Goal: Task Accomplishment & Management: Use online tool/utility

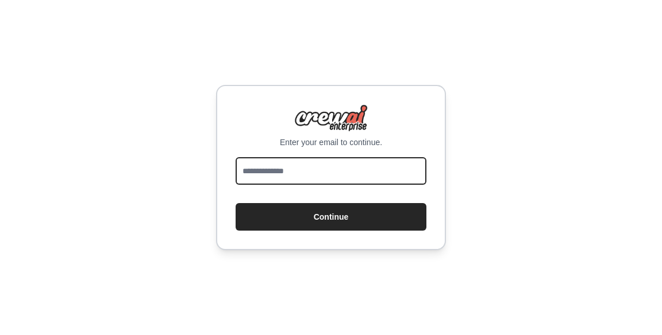
click at [245, 185] on input "email" at bounding box center [330, 171] width 191 height 28
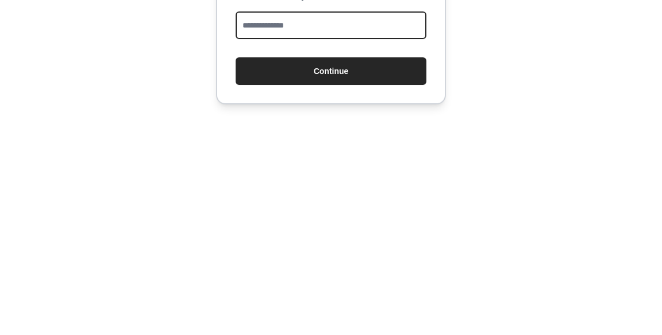
type input "**********"
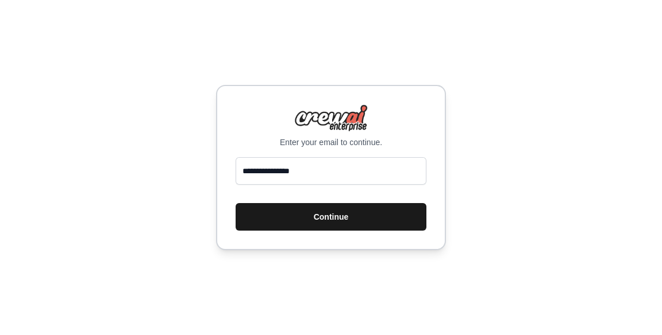
click at [318, 231] on button "Continue" at bounding box center [330, 217] width 191 height 28
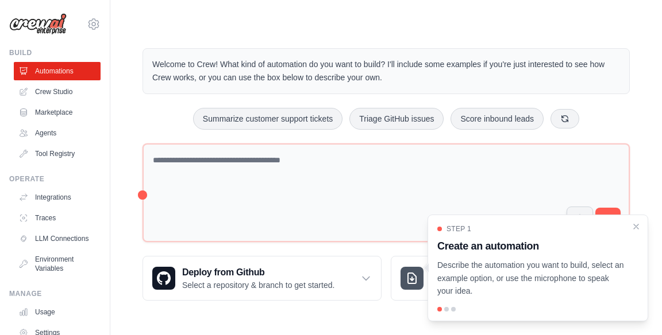
click at [443, 322] on div "Step 1 Create an automation Describe the automation you want to build, select a…" at bounding box center [537, 268] width 221 height 107
click at [445, 322] on div "Step 1 Create an automation Describe the automation you want to build, select a…" at bounding box center [537, 268] width 221 height 107
click at [468, 322] on div "Step 1 Create an automation Describe the automation you want to build, select a…" at bounding box center [537, 268] width 221 height 107
click at [329, 334] on body "ninicoe0@gmail.com Settings Build Automations Crew Studio" at bounding box center [331, 167] width 662 height 335
click at [514, 322] on div "Step 1 Create an automation Describe the automation you want to build, select a…" at bounding box center [537, 268] width 221 height 107
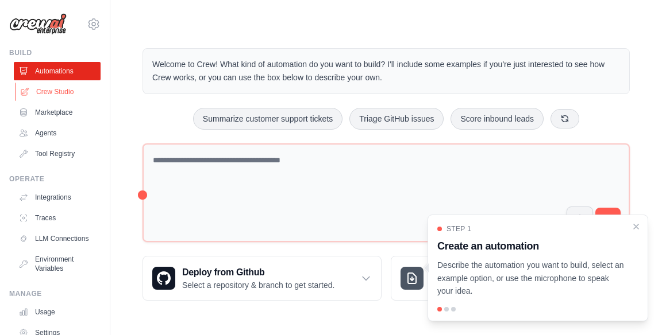
click at [58, 92] on link "Crew Studio" at bounding box center [58, 92] width 87 height 18
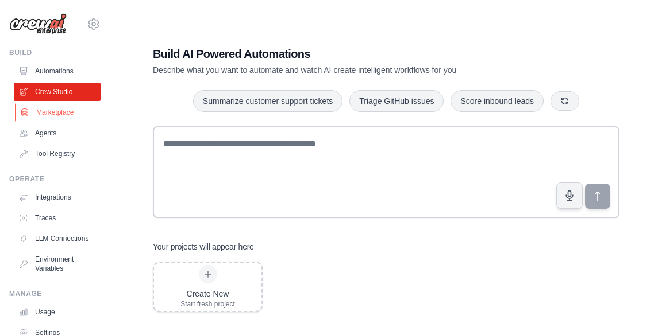
click at [30, 120] on link "Marketplace" at bounding box center [58, 112] width 87 height 18
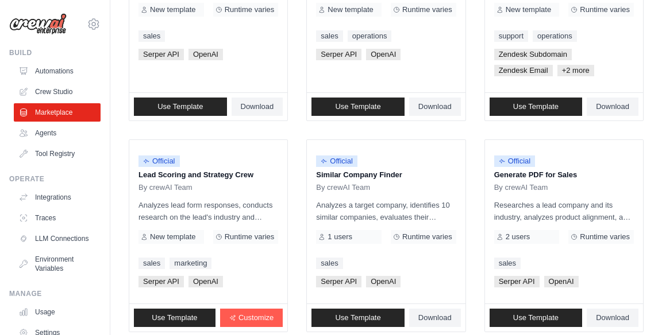
scroll to position [704, 0]
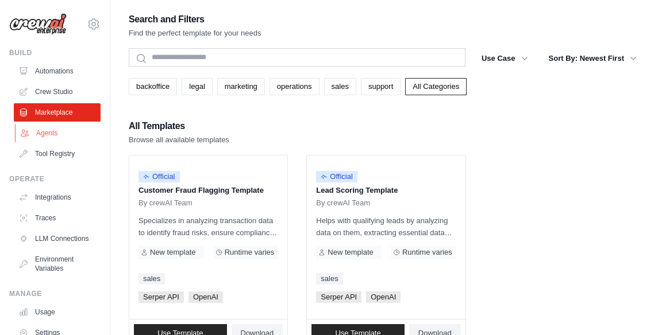
click at [49, 141] on link "Agents" at bounding box center [58, 133] width 87 height 18
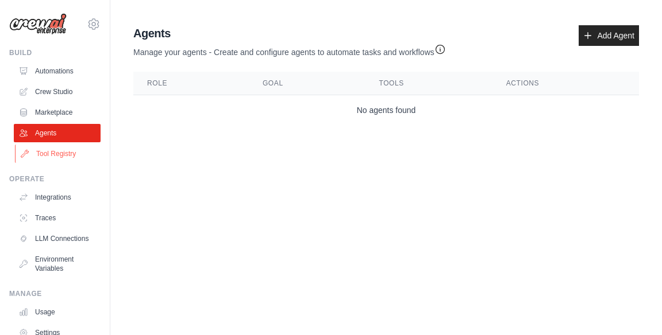
click at [39, 158] on link "Tool Registry" at bounding box center [58, 154] width 87 height 18
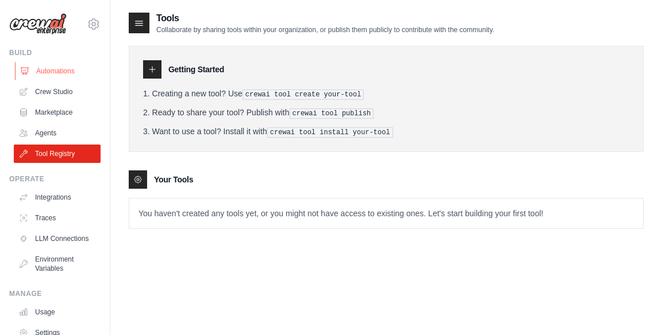
click at [38, 76] on link "Automations" at bounding box center [58, 71] width 87 height 18
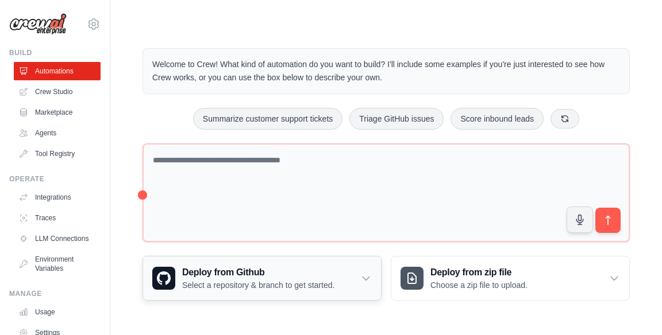
click at [222, 288] on p "Select a repository & branch to get started." at bounding box center [258, 285] width 152 height 11
click at [486, 126] on button "Score inbound leads" at bounding box center [496, 118] width 93 height 22
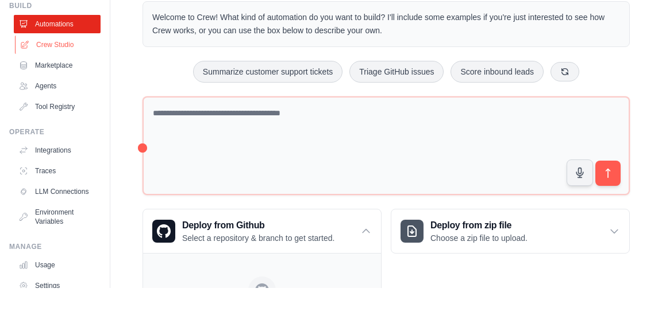
click at [45, 94] on link "Crew Studio" at bounding box center [58, 92] width 87 height 18
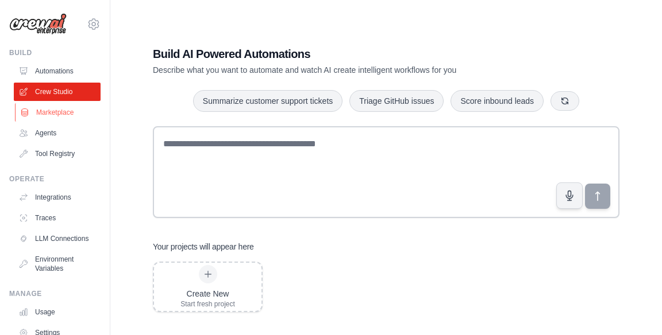
click at [38, 117] on link "Marketplace" at bounding box center [58, 112] width 87 height 18
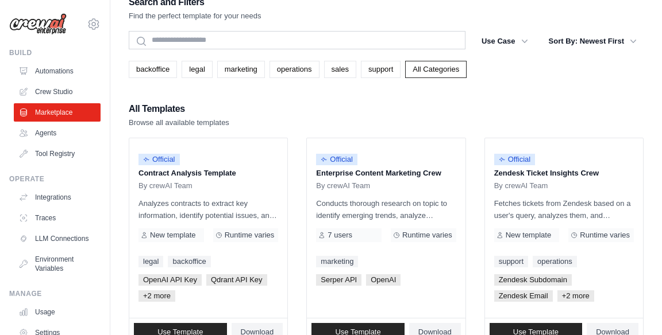
scroll to position [17, 0]
click at [157, 190] on span "By crewAI Team" at bounding box center [165, 186] width 54 height 9
click at [209, 256] on link "backoffice" at bounding box center [189, 261] width 43 height 11
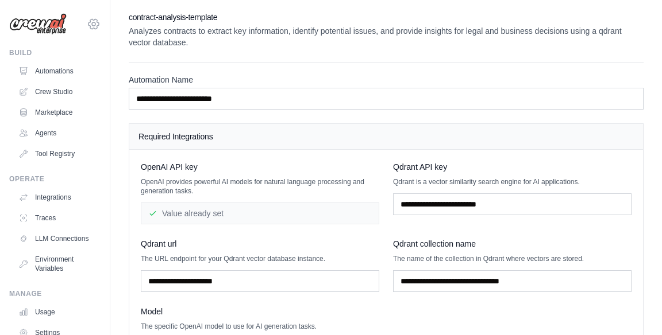
click at [94, 24] on icon at bounding box center [94, 24] width 14 height 14
